Goal: Task Accomplishment & Management: Complete application form

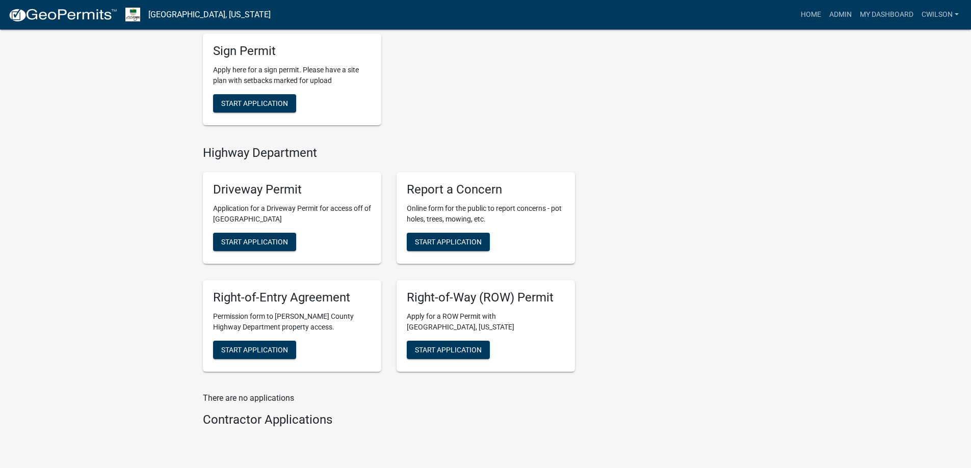
scroll to position [357, 0]
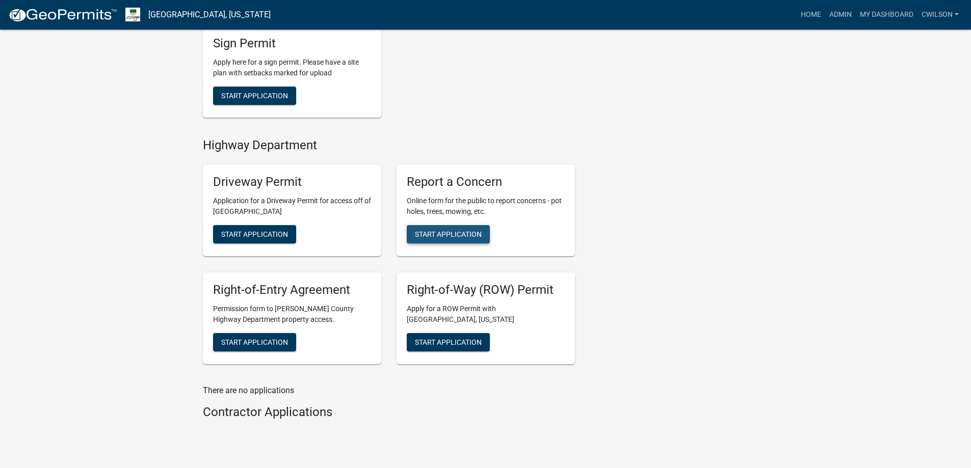
click at [452, 231] on span "Start Application" at bounding box center [448, 234] width 67 height 8
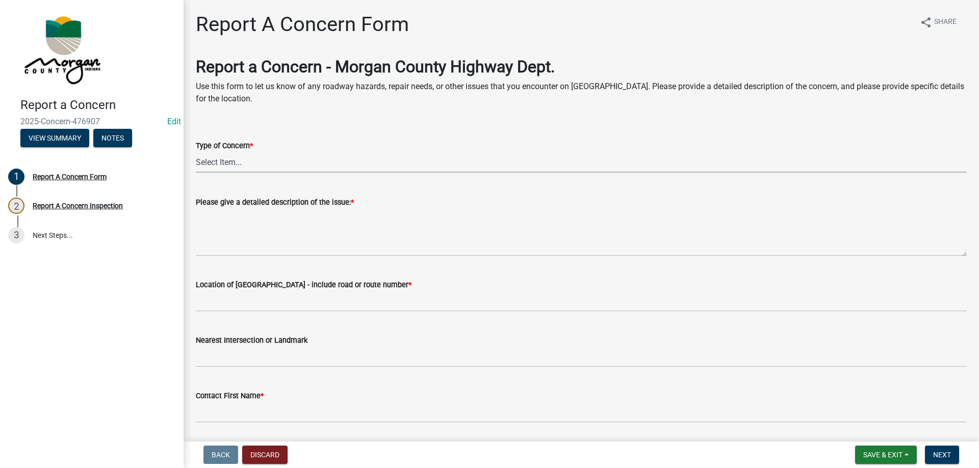
click at [256, 162] on select "Select Item... Pot Hole Patching Ditch Tree Sign Mowing Culvert Other" at bounding box center [581, 162] width 771 height 21
click at [196, 152] on select "Select Item... Pot Hole Patching Ditch Tree Sign Mowing Culvert Other" at bounding box center [581, 162] width 771 height 21
select select "4e8cd194-75cf-41f7-bca6-0f810dd08e04"
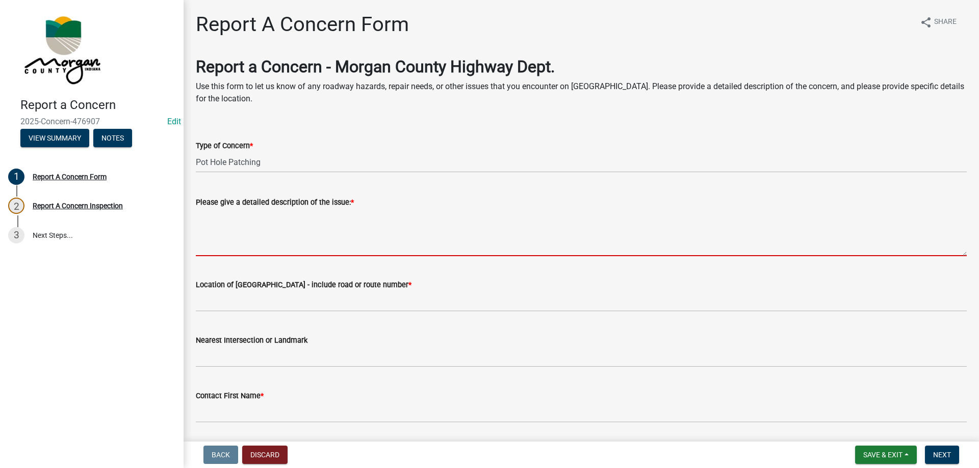
click at [262, 222] on textarea "Please give a detailed description of the issue: *" at bounding box center [581, 232] width 771 height 48
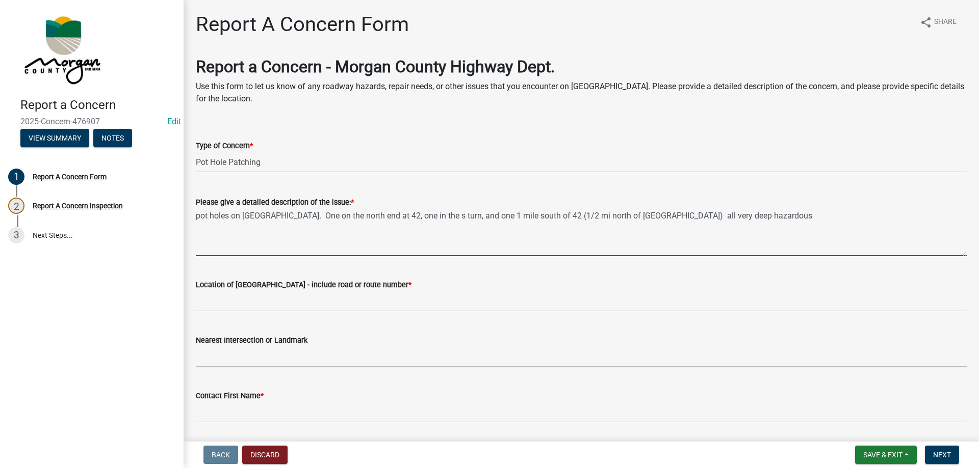
type textarea "pot holes on [GEOGRAPHIC_DATA]. One on the north end at 42, one in the s turn, …"
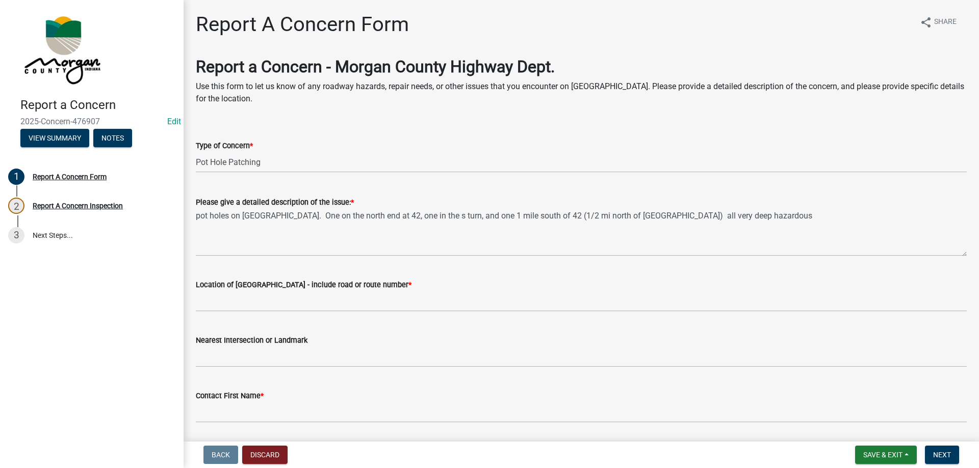
drag, startPoint x: 298, startPoint y: 315, endPoint x: 301, endPoint y: 309, distance: 6.8
click at [300, 311] on wm-data-entity-input "Location of [GEOGRAPHIC_DATA] - include road or route number *" at bounding box center [581, 293] width 771 height 56
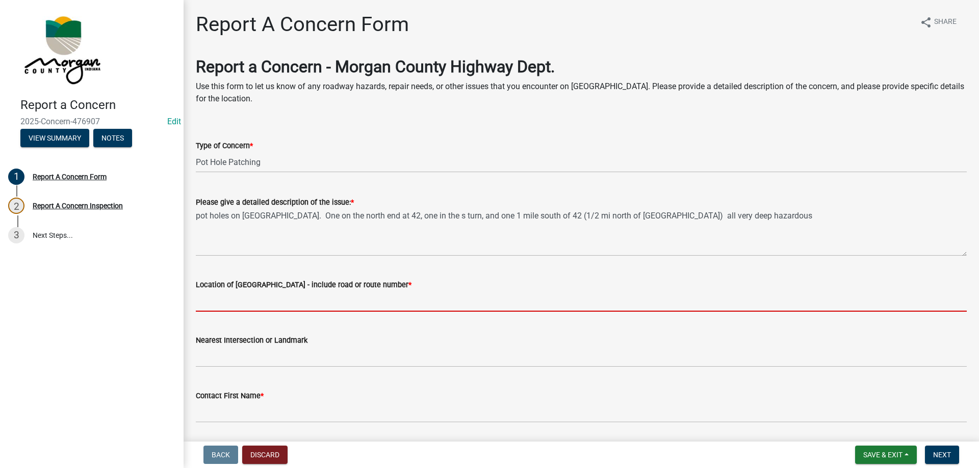
drag, startPoint x: 301, startPoint y: 309, endPoint x: 300, endPoint y: 292, distance: 17.4
click at [301, 309] on input "Location of [GEOGRAPHIC_DATA] - include road or route number *" at bounding box center [581, 301] width 771 height 21
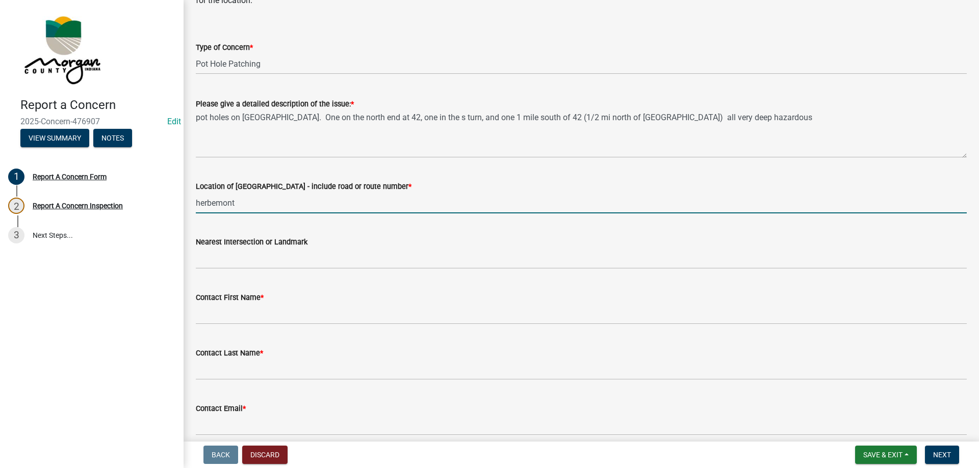
scroll to position [102, 0]
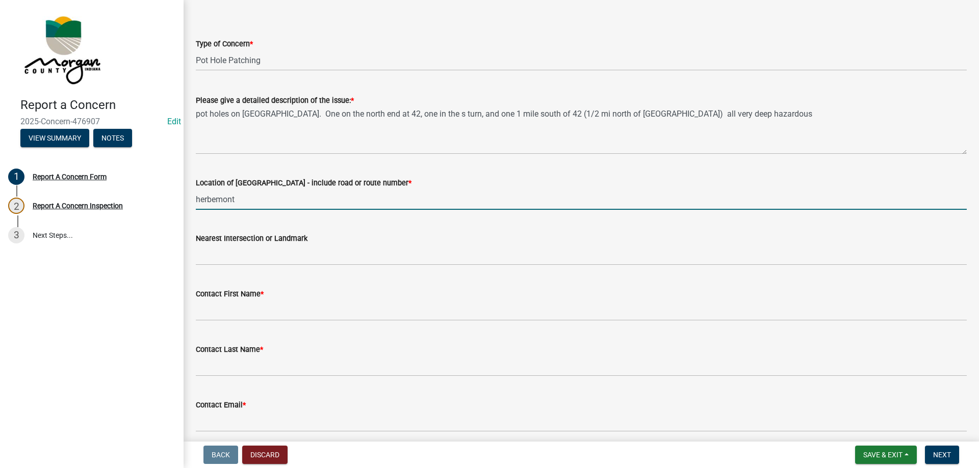
type input "herbemont"
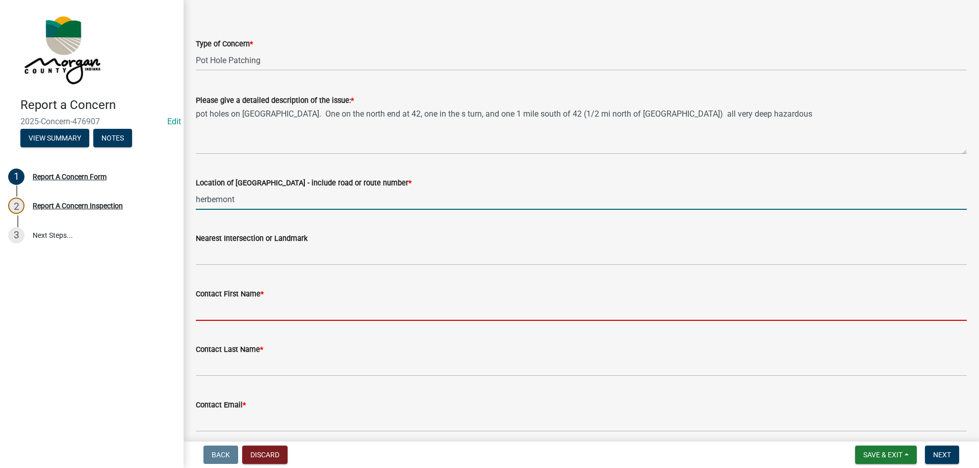
click at [233, 317] on input "Contact First Name *" at bounding box center [581, 310] width 771 height 21
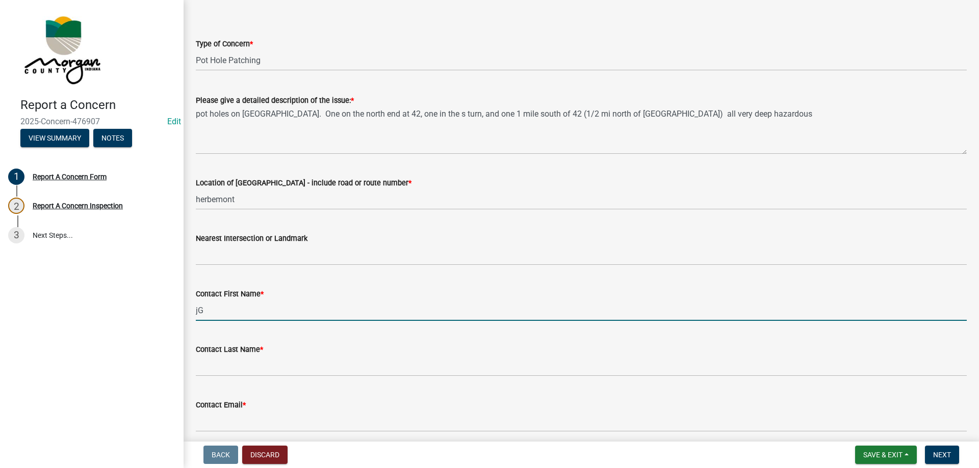
type input "j"
type input "[PERSON_NAME]"
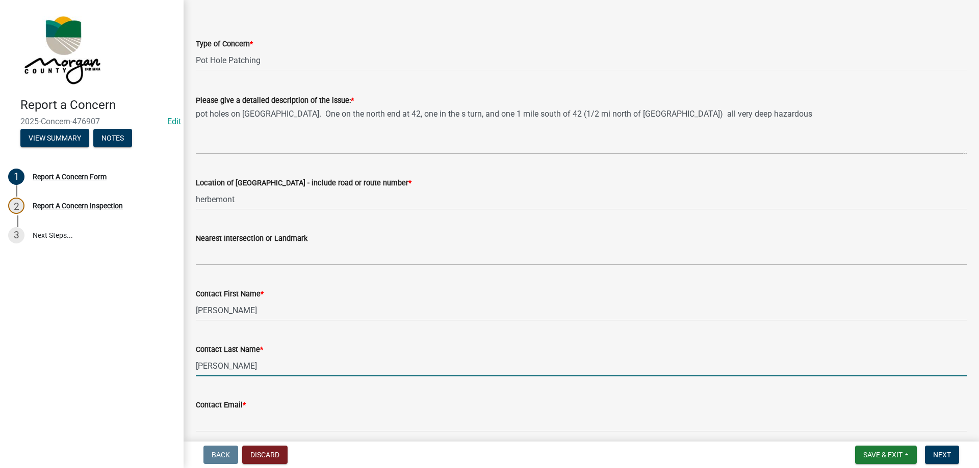
type input "[PERSON_NAME]"
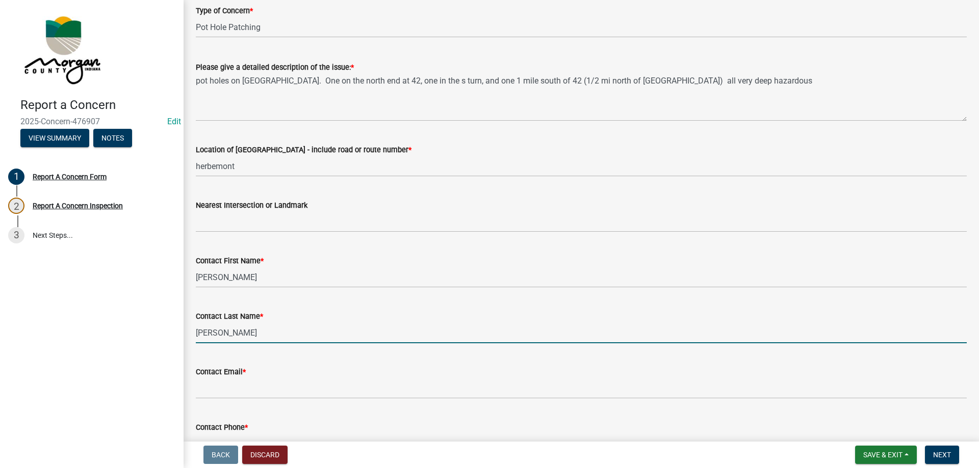
scroll to position [153, 0]
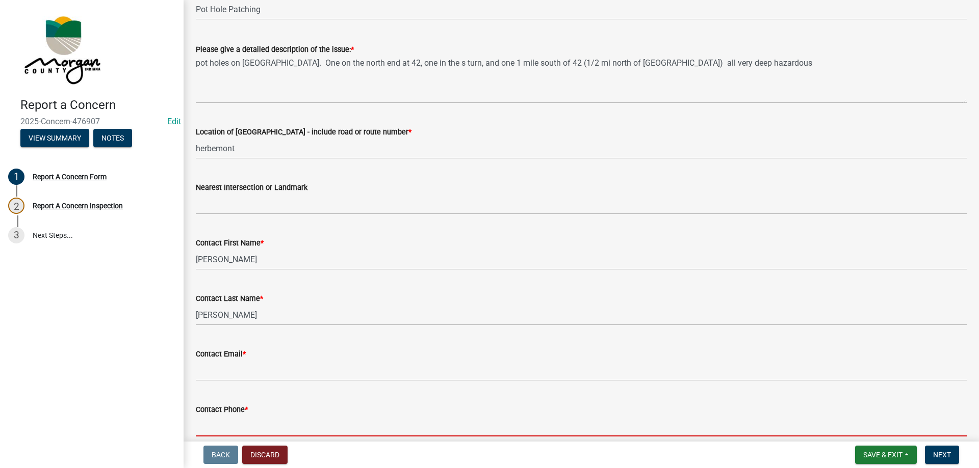
click at [250, 420] on input "Contact Phone *" at bounding box center [581, 426] width 771 height 21
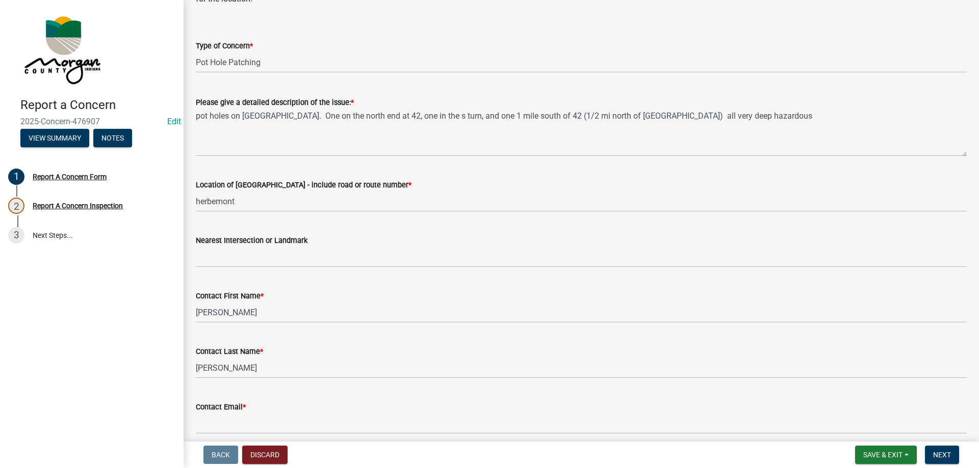
scroll to position [91, 0]
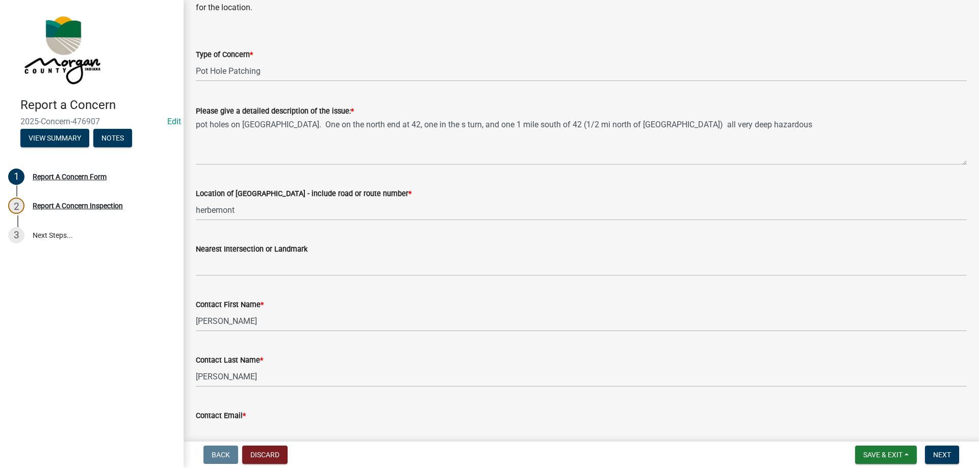
type input "[PHONE_NUMBER]"
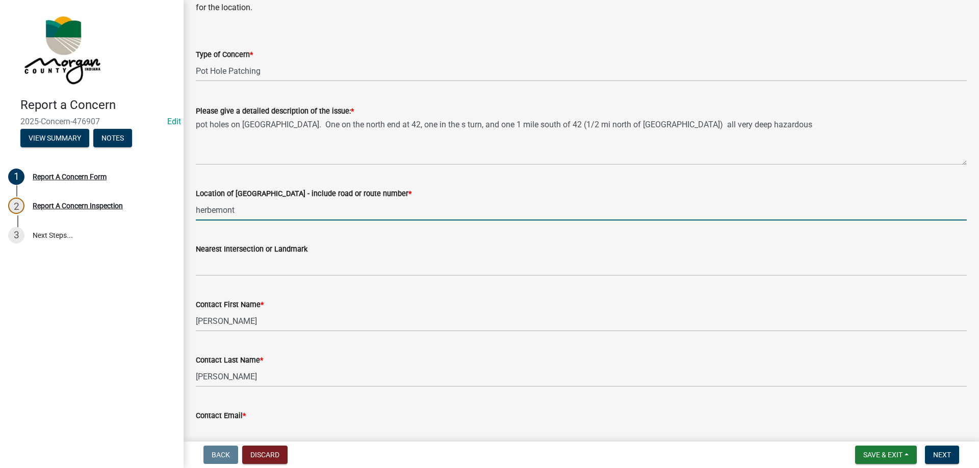
click at [257, 212] on input "herbemont" at bounding box center [581, 210] width 771 height 21
type input "herbemont Rd"
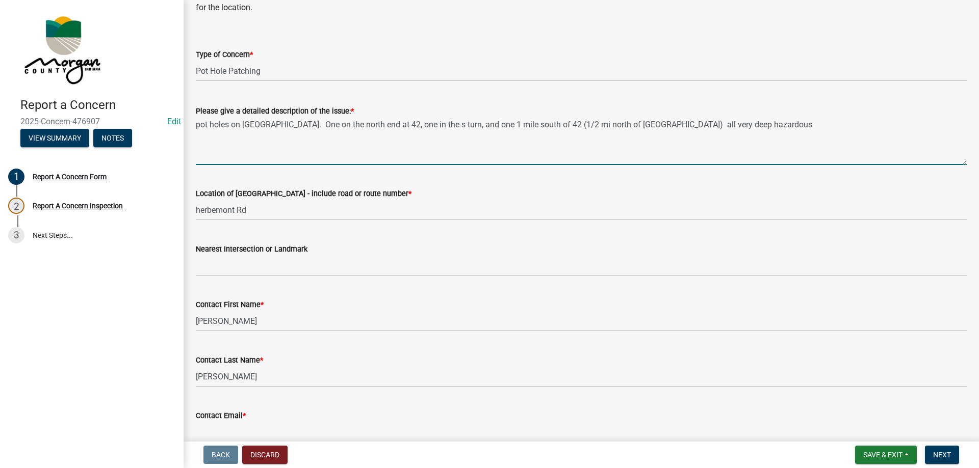
click at [281, 125] on textarea "pot holes on [GEOGRAPHIC_DATA]. One on the north end at 42, one in the s turn, …" at bounding box center [581, 141] width 771 height 48
click at [285, 123] on textarea "pot holes on [GEOGRAPHIC_DATA]. One on the north end at 42, one in the s turn, …" at bounding box center [581, 141] width 771 height 48
click at [430, 124] on textarea "pot holes on [GEOGRAPHIC_DATA]. One on the north end at 42, one in the s turn, …" at bounding box center [581, 141] width 771 height 48
click at [429, 125] on textarea "pot holes on [GEOGRAPHIC_DATA]. One on the north end at 42, one in the turn, an…" at bounding box center [581, 141] width 771 height 48
drag, startPoint x: 483, startPoint y: 127, endPoint x: 660, endPoint y: 157, distance: 179.9
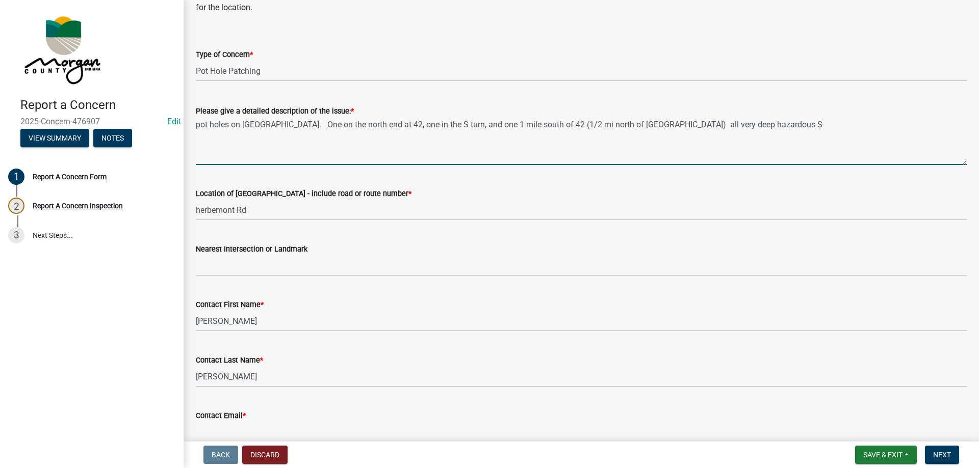
click at [483, 127] on textarea "pot holes on [GEOGRAPHIC_DATA]. One on the north end at 42, one in the S turn, …" at bounding box center [581, 141] width 771 height 48
click at [584, 124] on textarea "pot holes on [GEOGRAPHIC_DATA]. One on the north end at 42, one in the S turn, …" at bounding box center [581, 141] width 771 height 48
click at [801, 124] on textarea "pot holes on [GEOGRAPHIC_DATA]. One on the north end at 42, one in the S turn, …" at bounding box center [581, 141] width 771 height 48
click at [800, 130] on textarea "pot holes on [GEOGRAPHIC_DATA]. One on the north end at 42, one in the S turn, …" at bounding box center [581, 141] width 771 height 48
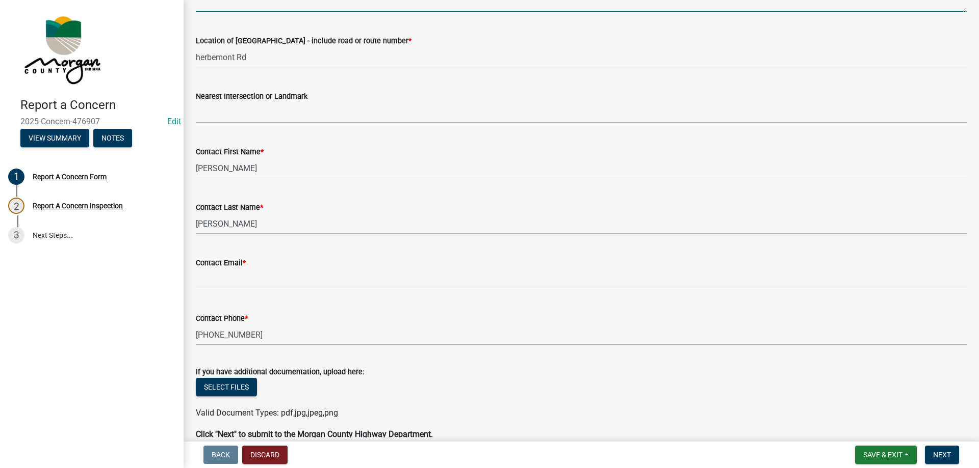
scroll to position [40, 0]
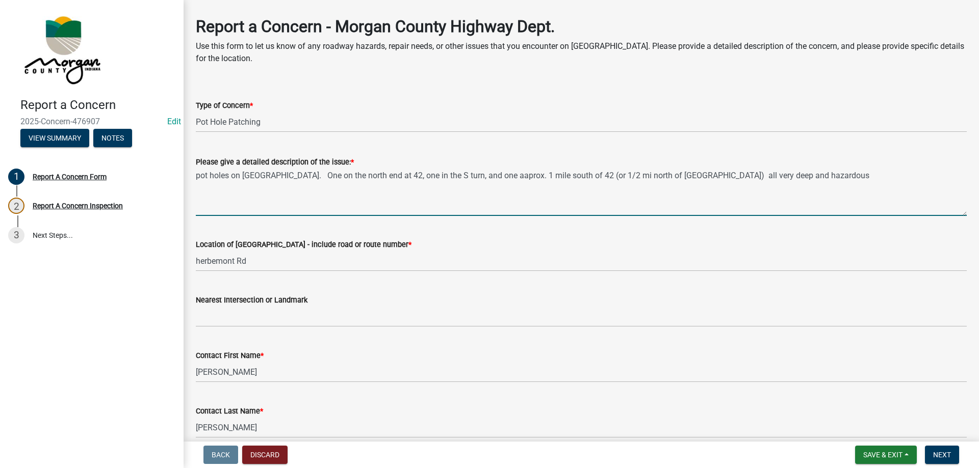
type textarea "pot holes on [GEOGRAPHIC_DATA]. One on the north end at 42, one in the S turn, …"
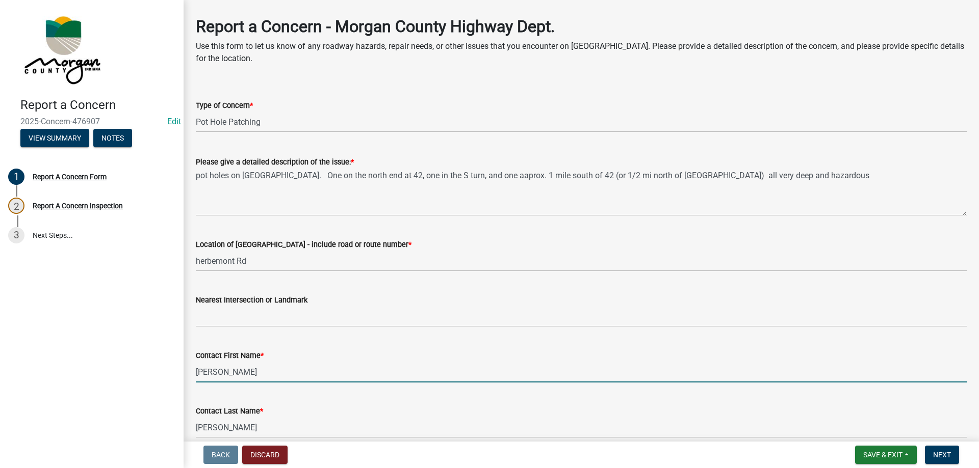
drag, startPoint x: 363, startPoint y: 363, endPoint x: 362, endPoint y: 322, distance: 41.3
click at [362, 322] on wm-data-entity-input-list "Report a Concern - Morgan County Highway Dept. Use this form to let us know of …" at bounding box center [581, 335] width 771 height 636
click at [195, 177] on div "Please give a detailed description of the issue: * pot holes on [GEOGRAPHIC_DAT…" at bounding box center [581, 179] width 786 height 74
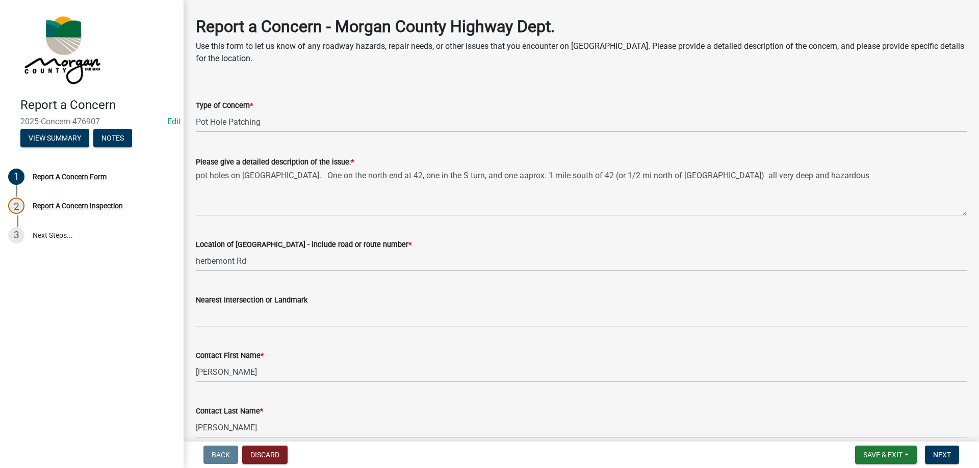
click at [195, 177] on div "Please give a detailed description of the issue: * pot holes on [GEOGRAPHIC_DAT…" at bounding box center [581, 179] width 786 height 74
click at [194, 178] on div "Please give a detailed description of the issue: * pot holes on [GEOGRAPHIC_DAT…" at bounding box center [581, 179] width 786 height 74
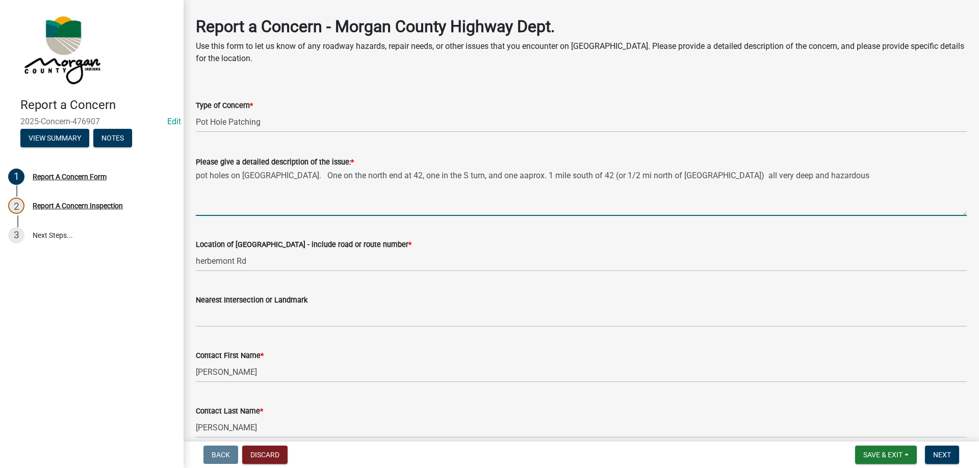
drag, startPoint x: 196, startPoint y: 177, endPoint x: 978, endPoint y: 211, distance: 783.1
click at [970, 211] on main "Report A Concern Form share Share Report a Concern - Morgan County Highway Dept…" at bounding box center [580, 219] width 795 height 438
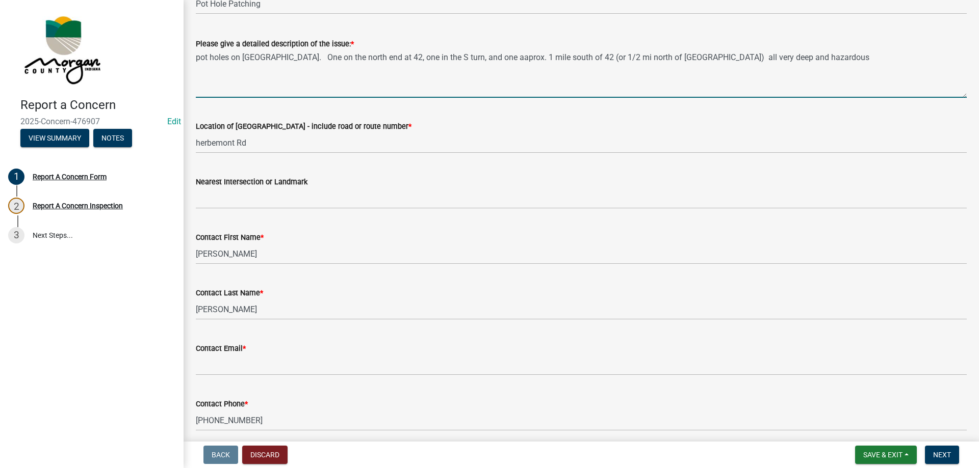
scroll to position [193, 0]
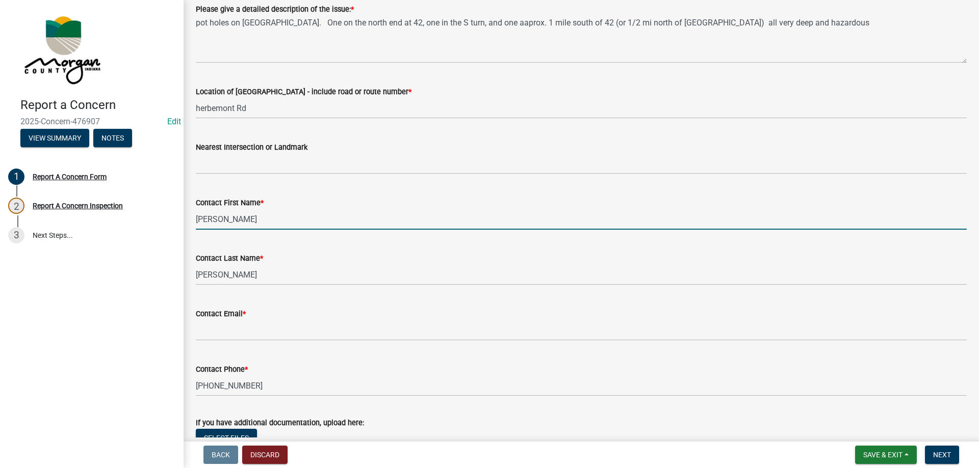
drag, startPoint x: 197, startPoint y: 220, endPoint x: 228, endPoint y: 213, distance: 31.8
click at [228, 213] on input "[PERSON_NAME]" at bounding box center [581, 219] width 771 height 21
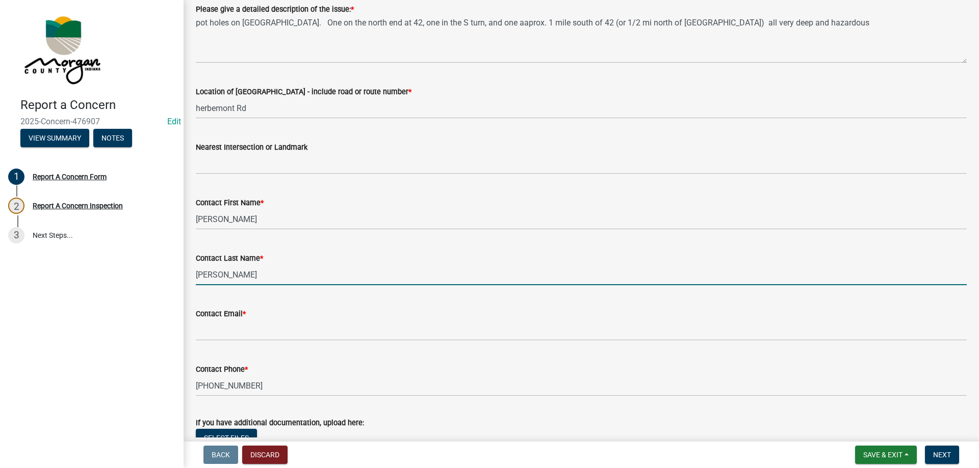
drag, startPoint x: 198, startPoint y: 275, endPoint x: 229, endPoint y: 270, distance: 31.5
click at [229, 270] on input "[PERSON_NAME]" at bounding box center [581, 275] width 771 height 21
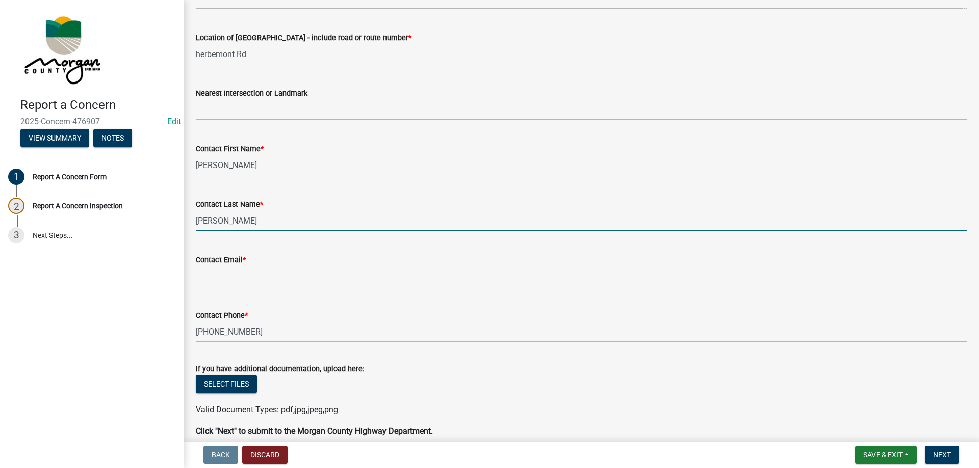
scroll to position [295, 0]
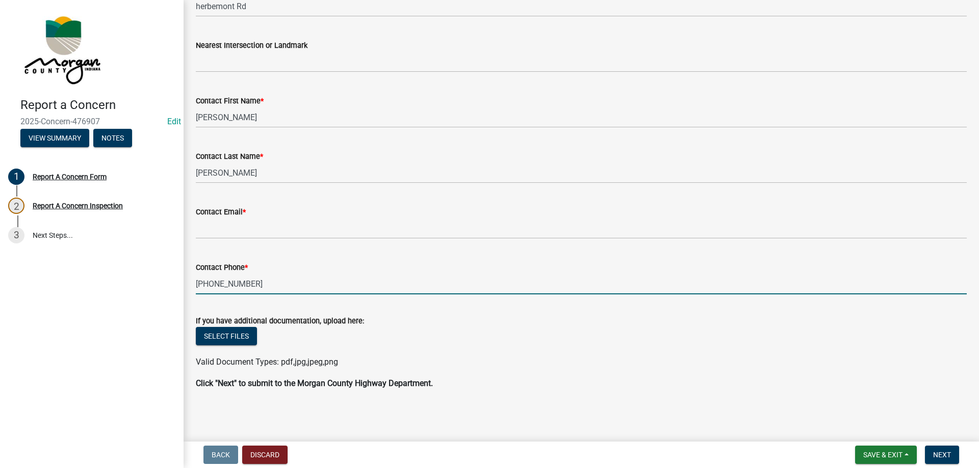
drag, startPoint x: 197, startPoint y: 285, endPoint x: 251, endPoint y: 276, distance: 54.7
click at [251, 276] on input "[PHONE_NUMBER]" at bounding box center [581, 284] width 771 height 21
click at [942, 454] on span "Next" at bounding box center [942, 455] width 18 height 8
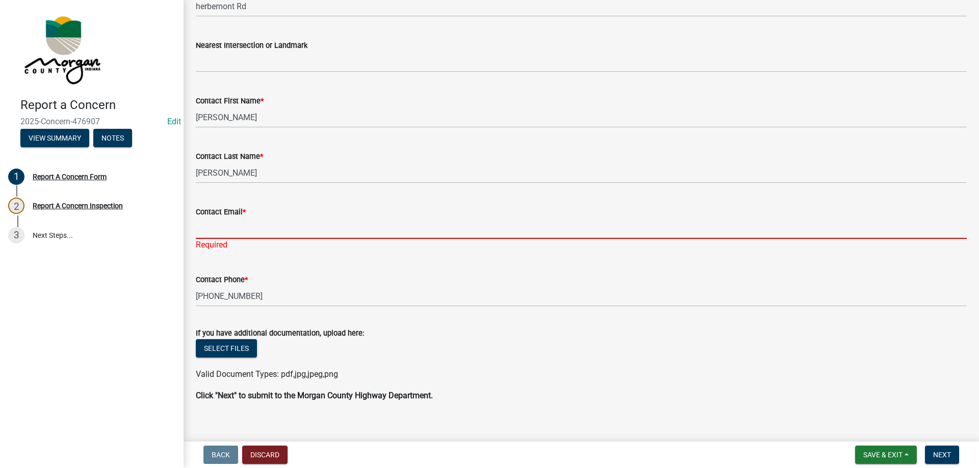
click at [236, 234] on input "Contact Email *" at bounding box center [581, 228] width 771 height 21
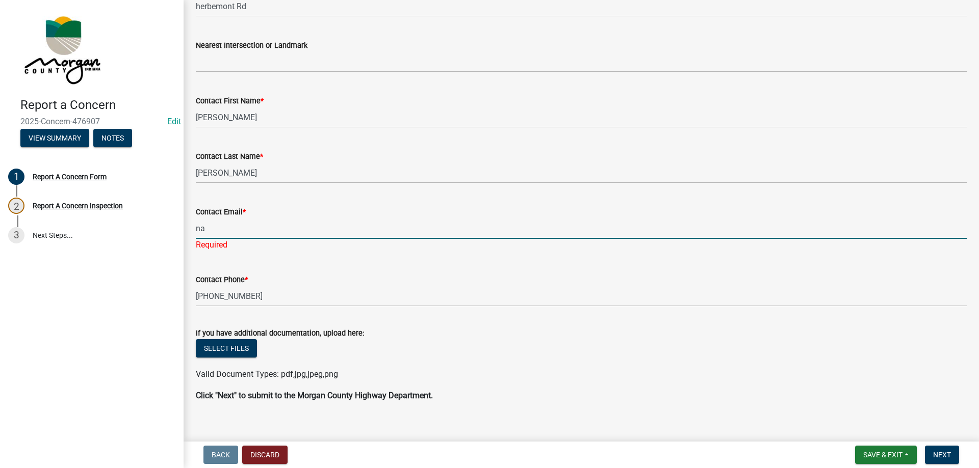
type input "[EMAIL_ADDRESS][DOMAIN_NAME]"
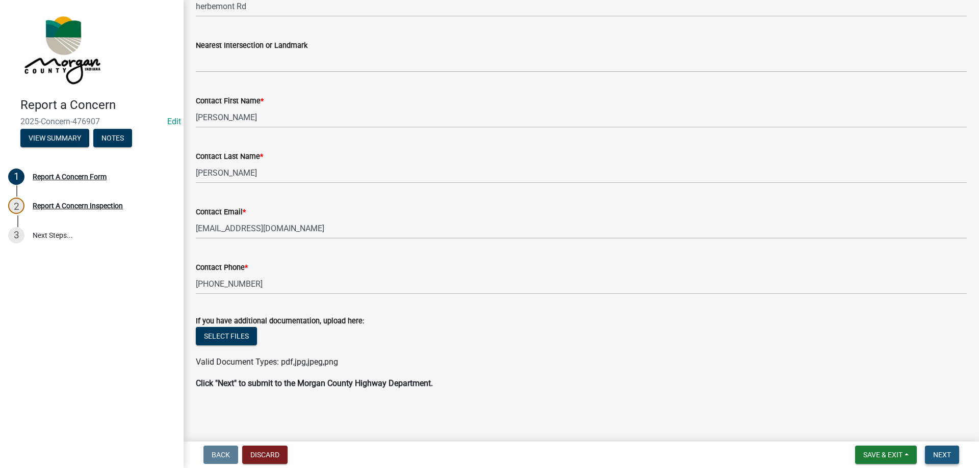
click at [935, 456] on span "Next" at bounding box center [942, 455] width 18 height 8
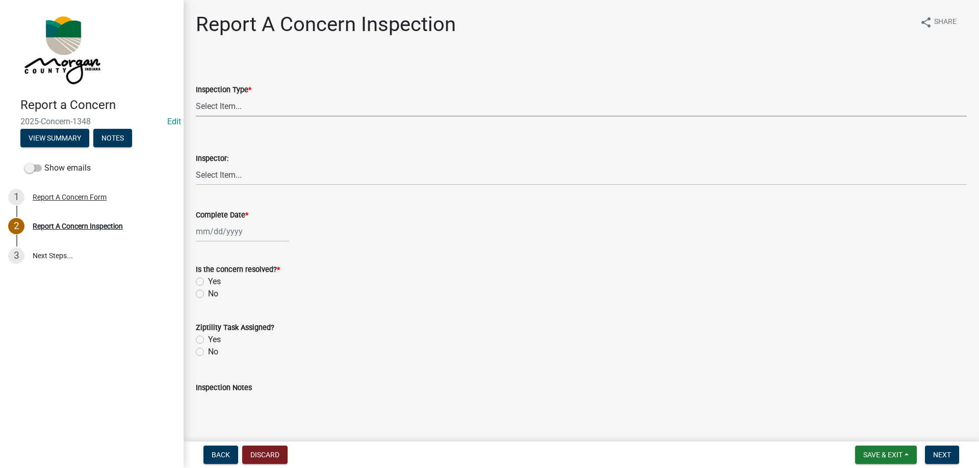
click at [223, 111] on select "Select Item... Pot Hole Patching Ditch Tree Sign Mowing Culvert Other" at bounding box center [581, 106] width 771 height 21
click at [196, 96] on select "Select Item... Pot Hole Patching Ditch Tree Sign Mowing Culvert Other" at bounding box center [581, 106] width 771 height 21
select select "4e8cd194-75cf-41f7-bca6-0f810dd08e04"
click at [214, 171] on select "Select Item... [PERSON_NAME] [PERSON_NAME] [PERSON_NAME] [PERSON_NAME] [PERSON_…" at bounding box center [581, 175] width 771 height 21
click at [196, 165] on select "Select Item... [PERSON_NAME] [PERSON_NAME] [PERSON_NAME] [PERSON_NAME] [PERSON_…" at bounding box center [581, 175] width 771 height 21
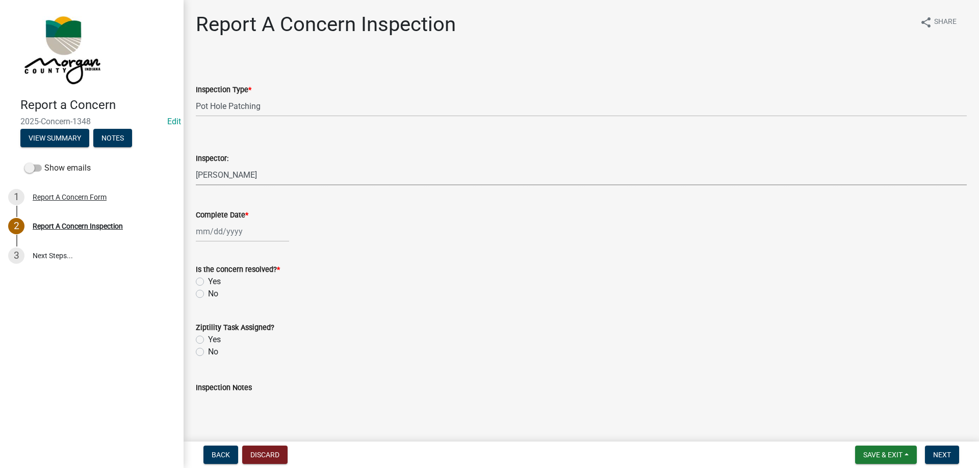
select select "8bda91b2-ac7b-41e2-ae5b-cef6dd645a83"
select select "9"
select select "2025"
click at [215, 238] on div "[PERSON_NAME] Feb Mar Apr [PERSON_NAME][DATE] Oct Nov [DATE] 1526 1527 1528 152…" at bounding box center [242, 231] width 93 height 21
click at [252, 301] on div "11" at bounding box center [255, 302] width 16 height 16
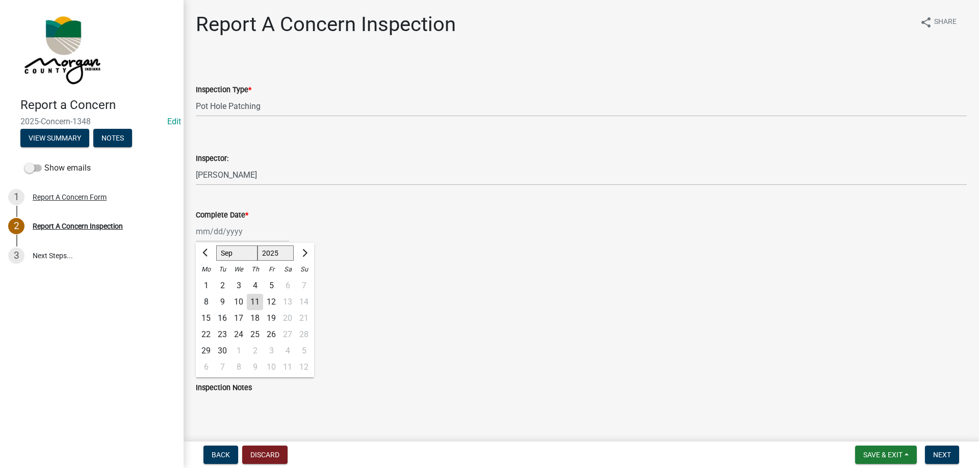
type input "[DATE]"
click at [204, 281] on div "Yes" at bounding box center [581, 282] width 771 height 12
click at [208, 340] on label "Yes" at bounding box center [214, 340] width 13 height 12
click at [208, 340] on input "Yes" at bounding box center [211, 337] width 7 height 7
radio input "true"
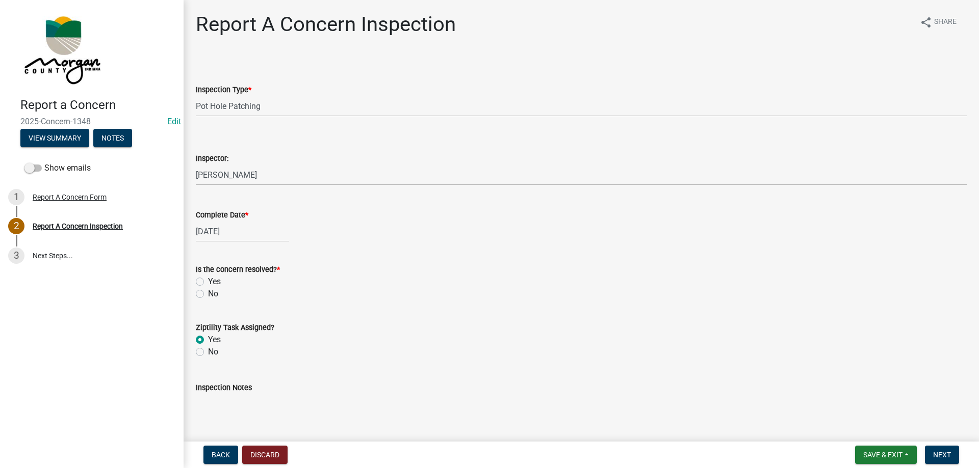
click at [247, 405] on textarea "Inspection Notes" at bounding box center [581, 418] width 771 height 48
type textarea "sent to D2"
click at [944, 453] on span "Next" at bounding box center [942, 455] width 18 height 8
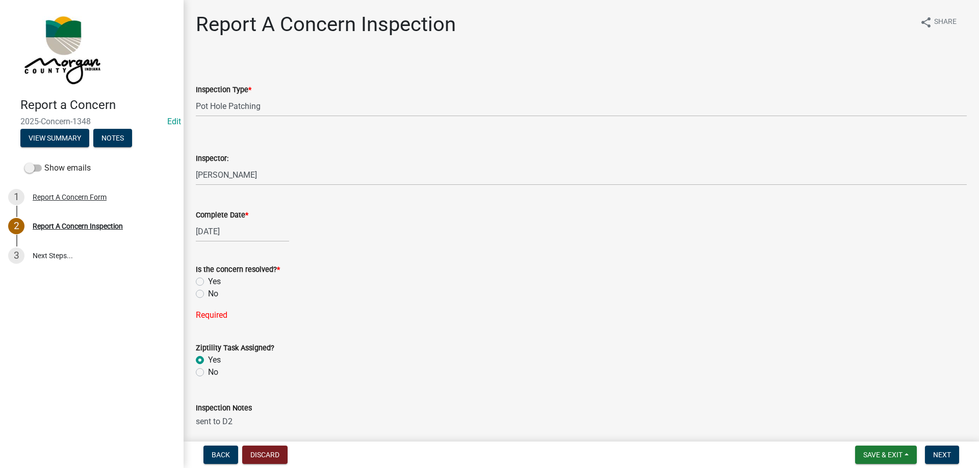
click at [208, 284] on label "Yes" at bounding box center [214, 282] width 13 height 12
click at [208, 282] on input "Yes" at bounding box center [211, 279] width 7 height 7
radio input "true"
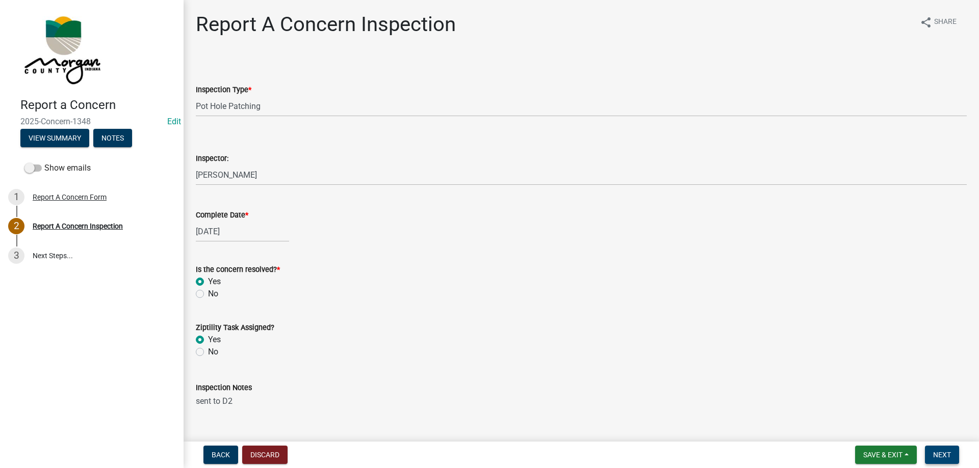
click at [930, 449] on button "Next" at bounding box center [942, 455] width 34 height 18
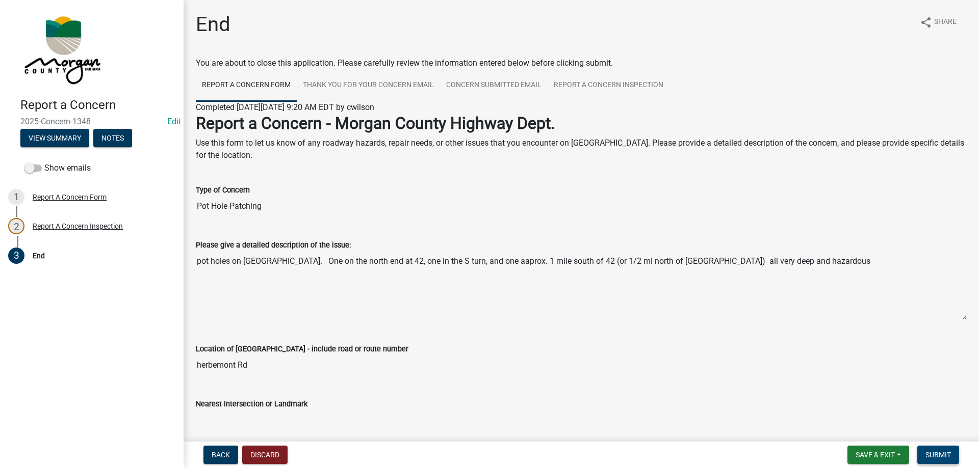
click at [947, 457] on span "Submit" at bounding box center [937, 455] width 25 height 8
